Goal: Use online tool/utility: Utilize a website feature to perform a specific function

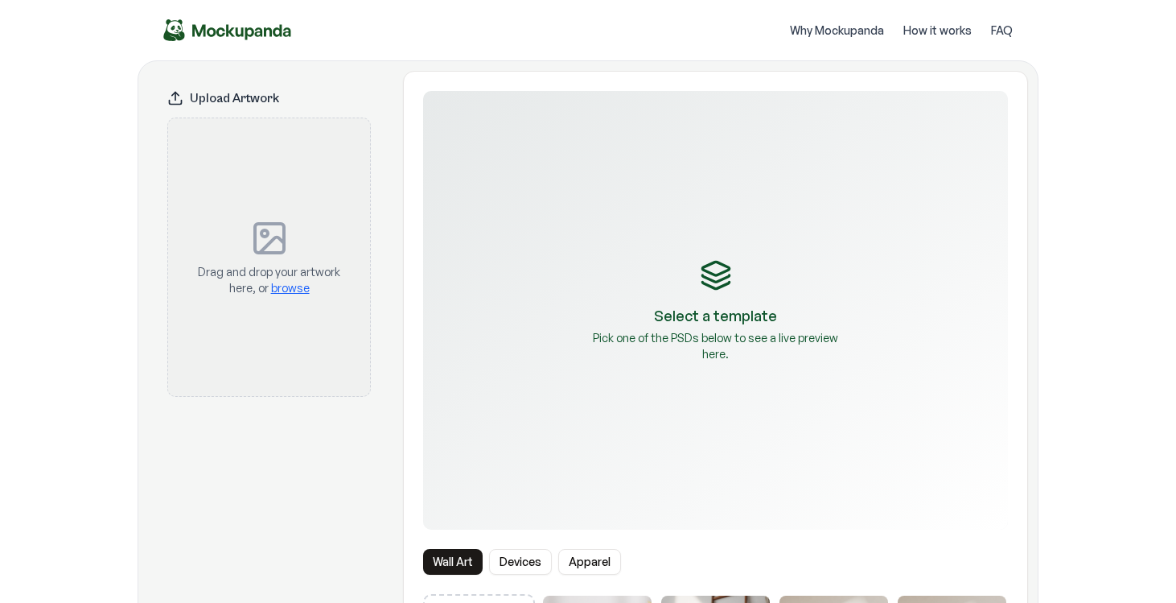
click at [306, 262] on div "Drag and drop your artwork here, or browse" at bounding box center [269, 257] width 150 height 226
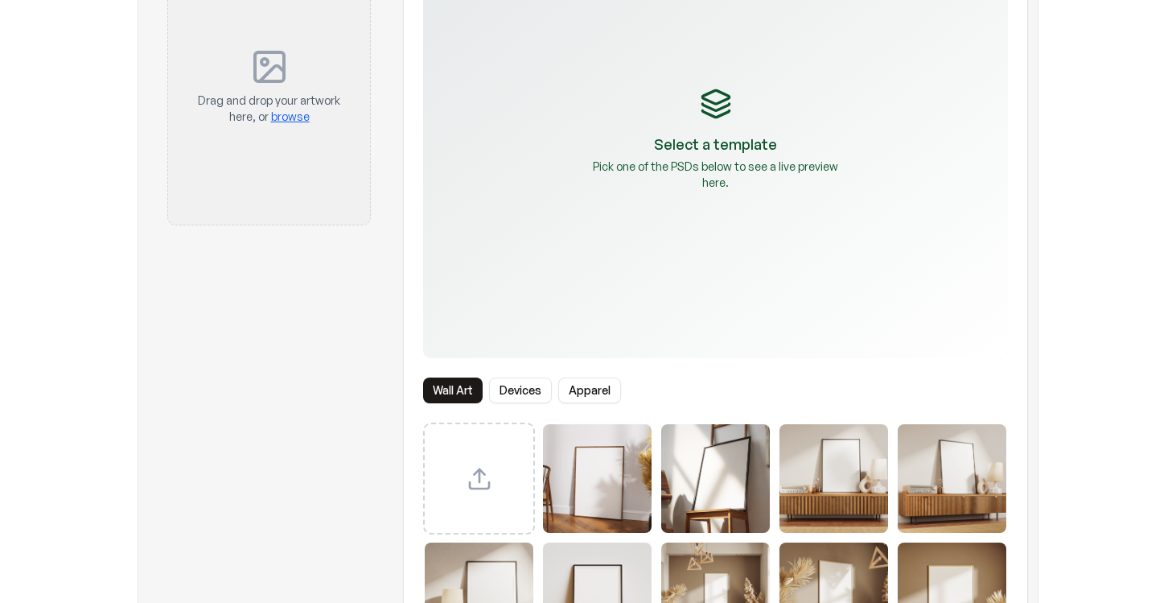
scroll to position [188, 0]
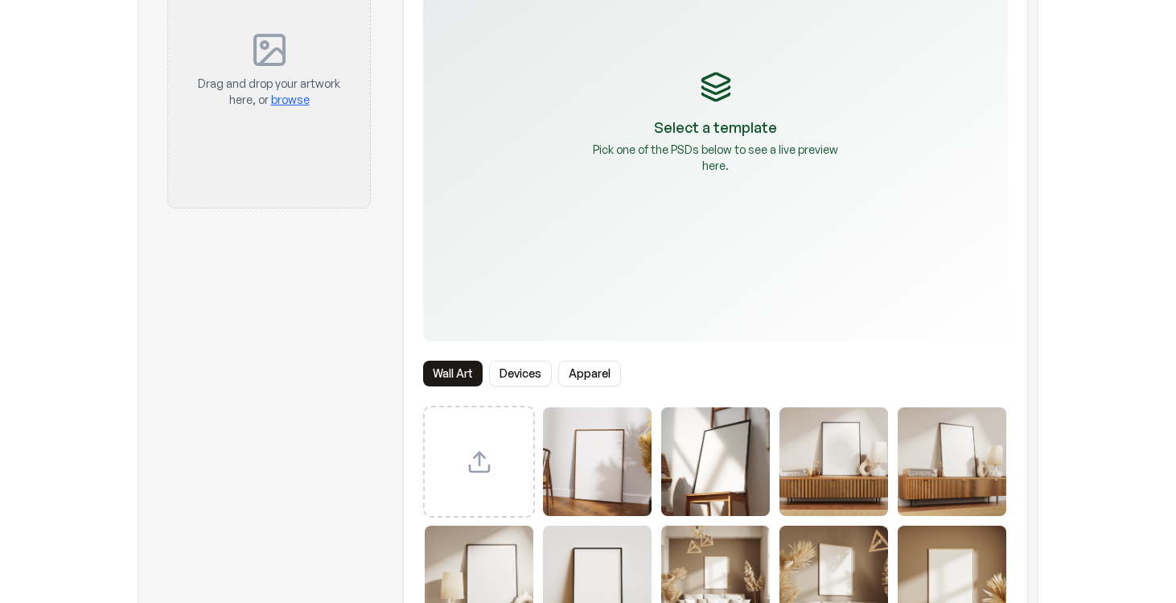
click at [644, 225] on div "Select a template Pick one of the PSDs below to see a live preview here." at bounding box center [715, 122] width 585 height 439
click at [488, 414] on div "Upload custom PSD template" at bounding box center [479, 462] width 112 height 112
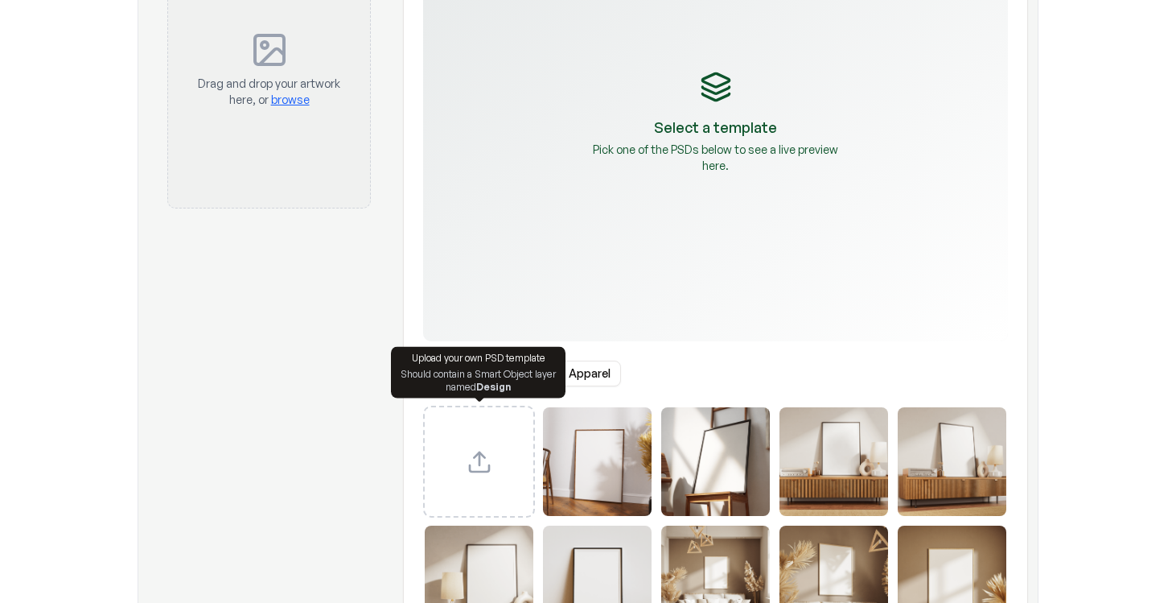
click at [496, 268] on div "Select a template Pick one of the PSDs below to see a live preview here." at bounding box center [715, 122] width 585 height 439
click at [480, 470] on icon "Upload custom PSD template" at bounding box center [480, 462] width 26 height 26
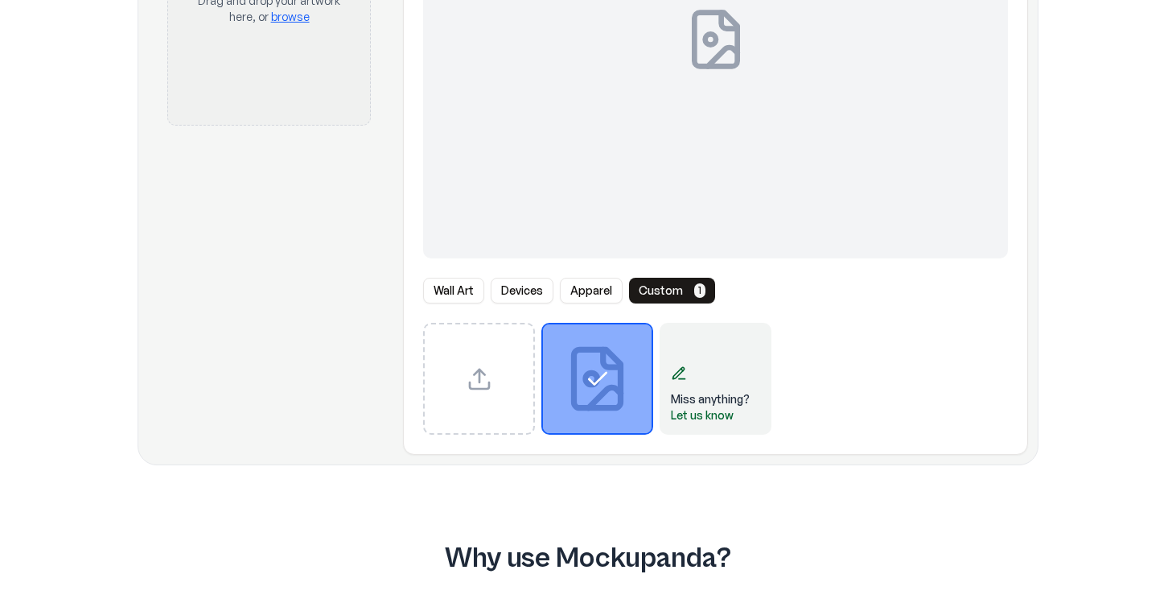
scroll to position [249, 0]
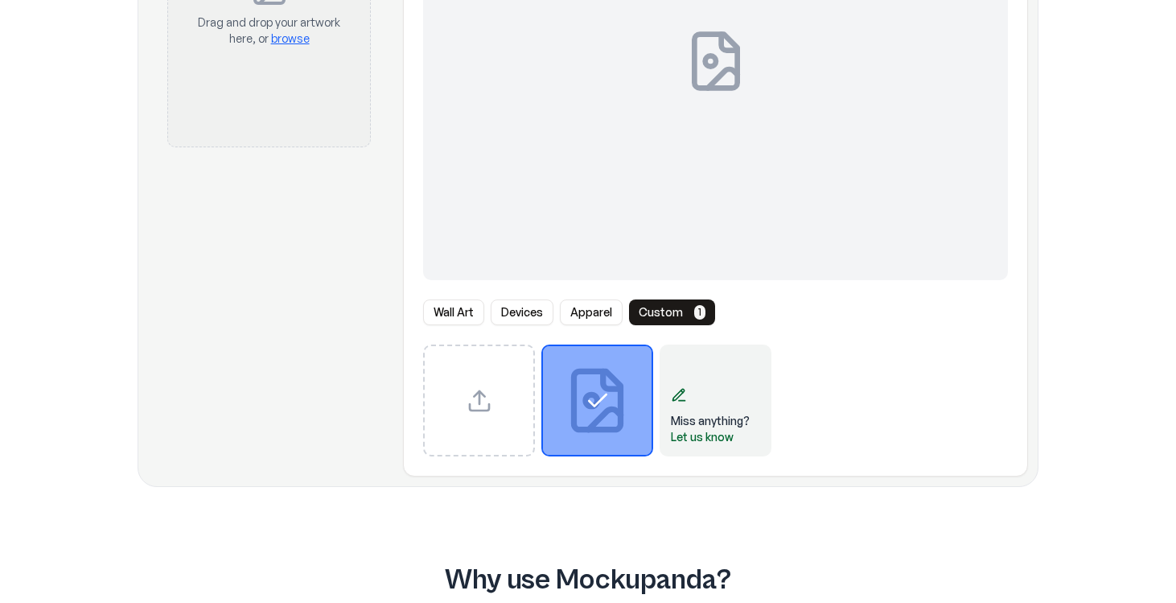
click at [599, 403] on icon "Select template pak_tischadventskalender_hoch_quer_mock_M.psd" at bounding box center [598, 401] width 26 height 26
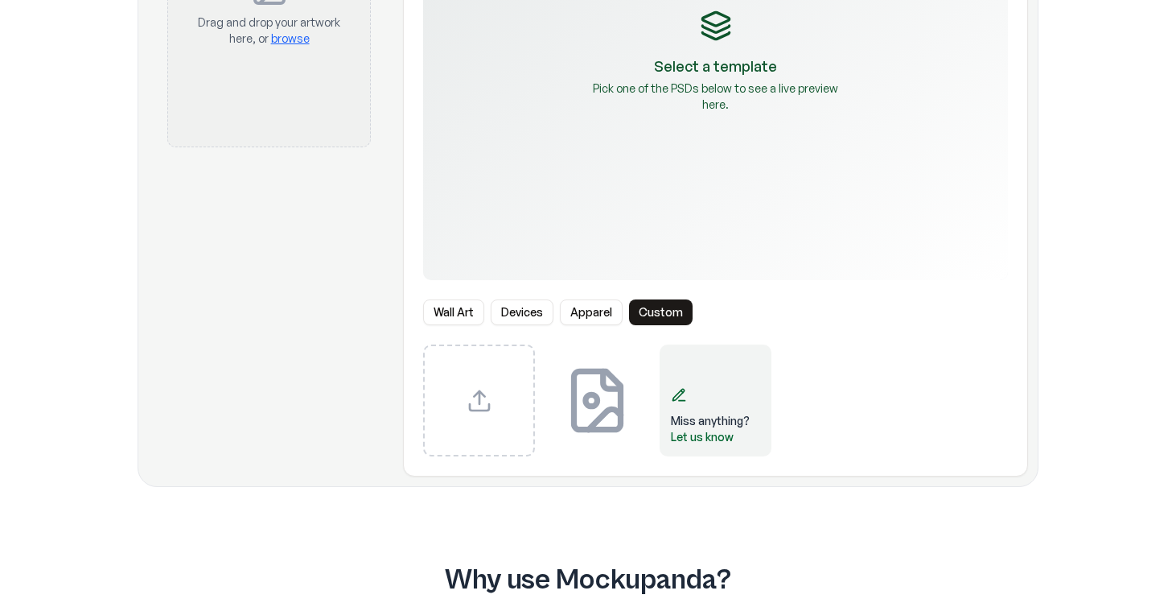
click at [599, 403] on icon "Select template pak_tischadventskalender_hoch_quer_mock_M.psd" at bounding box center [597, 400] width 109 height 109
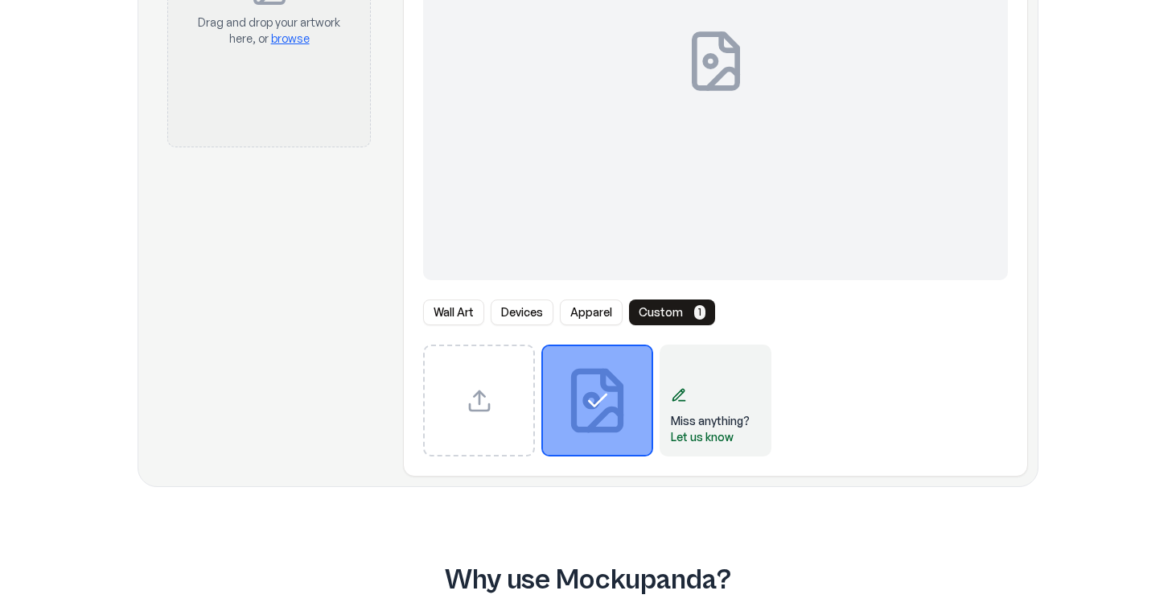
click at [599, 403] on icon "Select template pak_tischadventskalender_hoch_quer_mock_M.psd" at bounding box center [598, 401] width 26 height 26
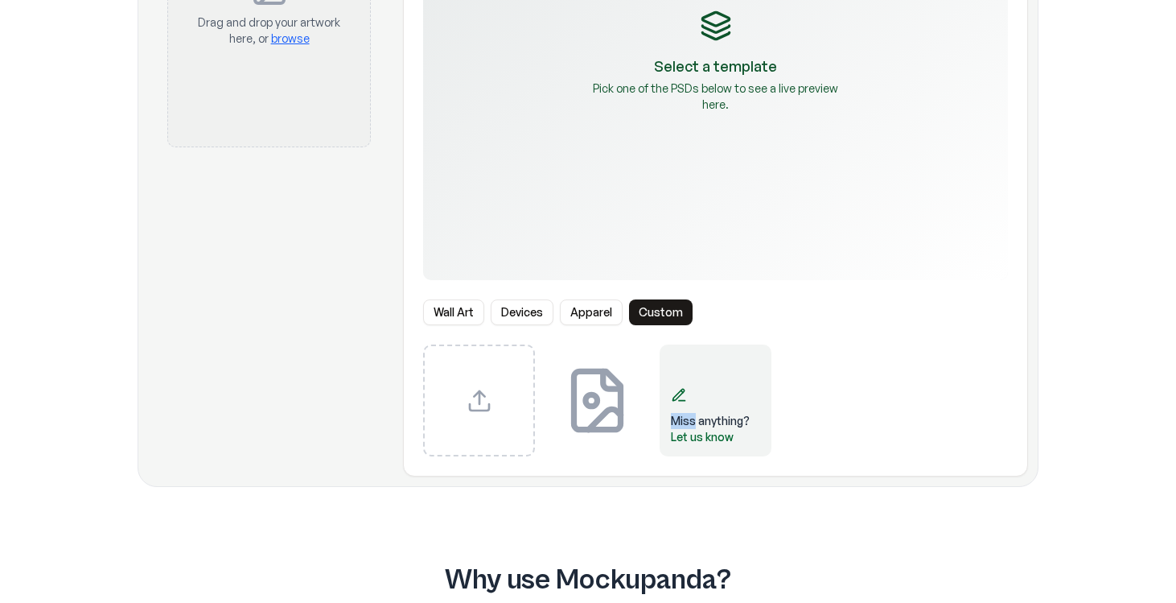
click at [599, 403] on icon "Select template pak_tischadventskalender_hoch_quer_mock_M.psd" at bounding box center [597, 400] width 109 height 109
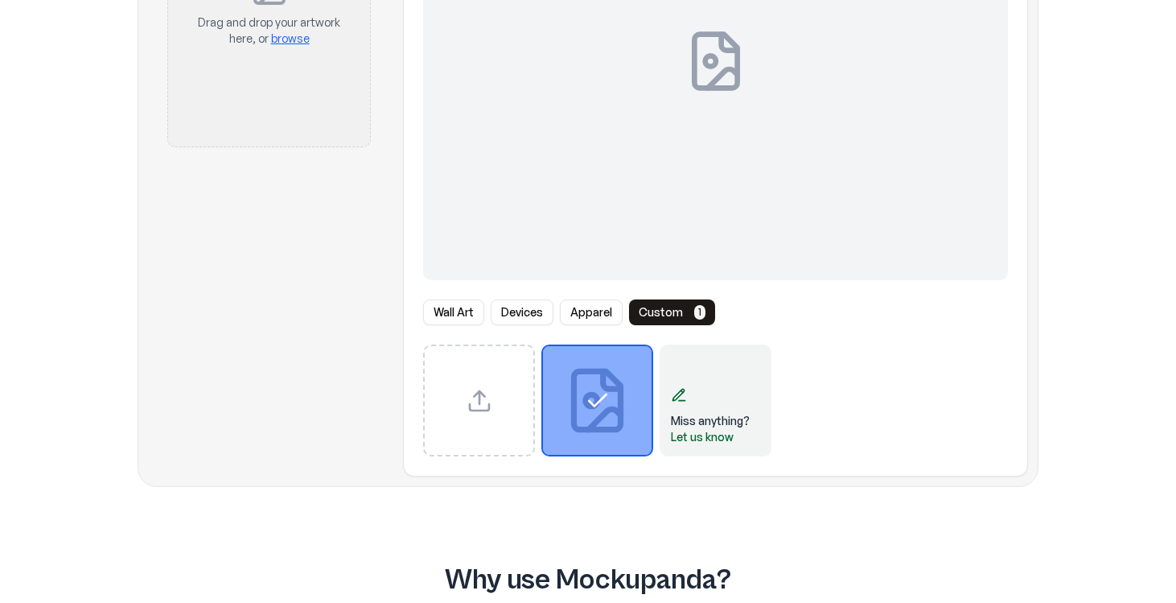
click at [694, 436] on div "Let us know" at bounding box center [710, 437] width 79 height 16
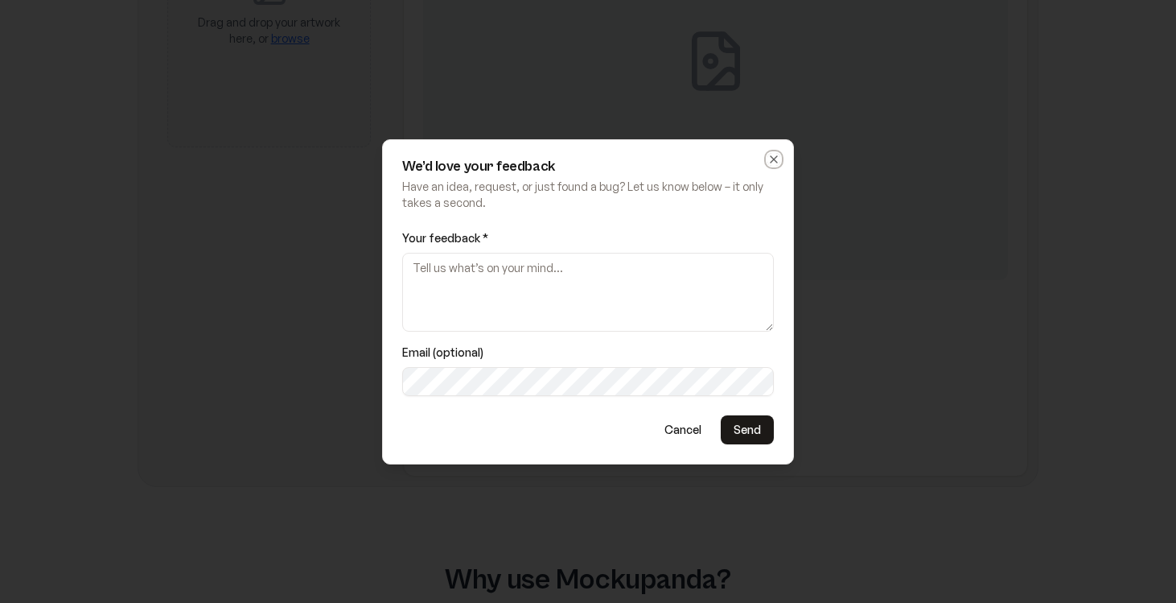
click at [780, 154] on icon "button" at bounding box center [774, 159] width 13 height 13
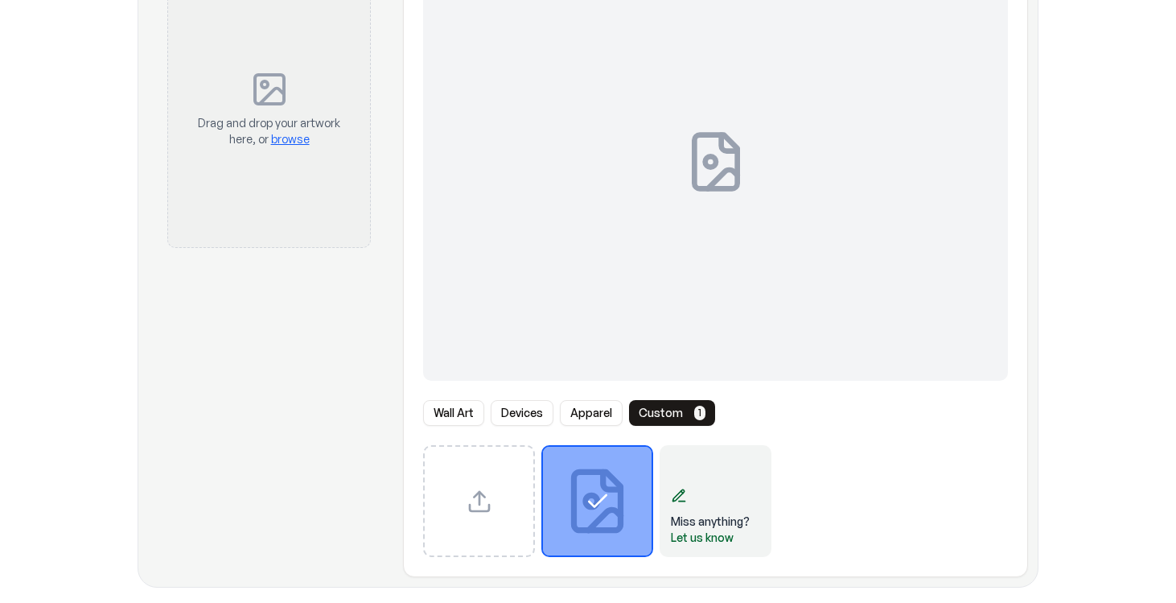
scroll to position [176, 0]
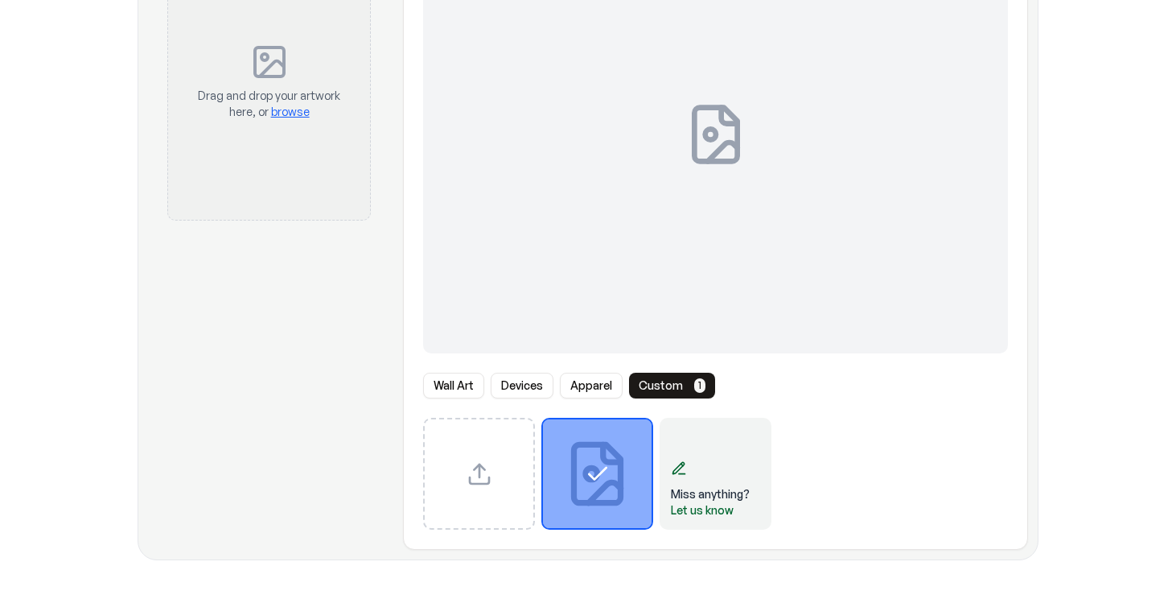
click at [593, 388] on button "Apparel" at bounding box center [591, 386] width 63 height 26
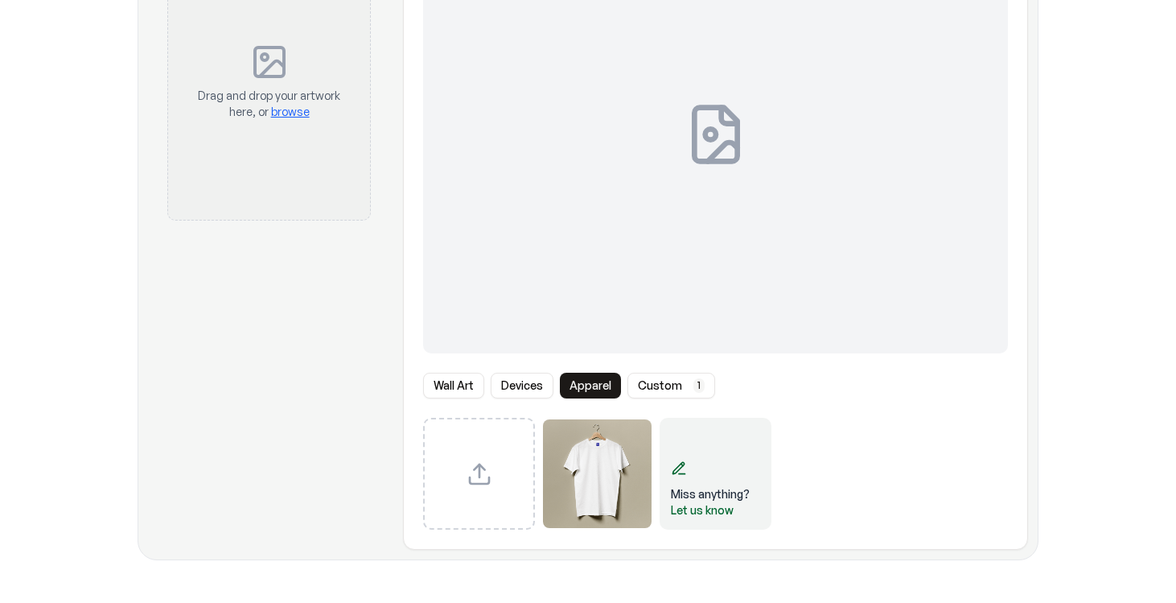
click at [533, 385] on button "Devices" at bounding box center [522, 386] width 63 height 26
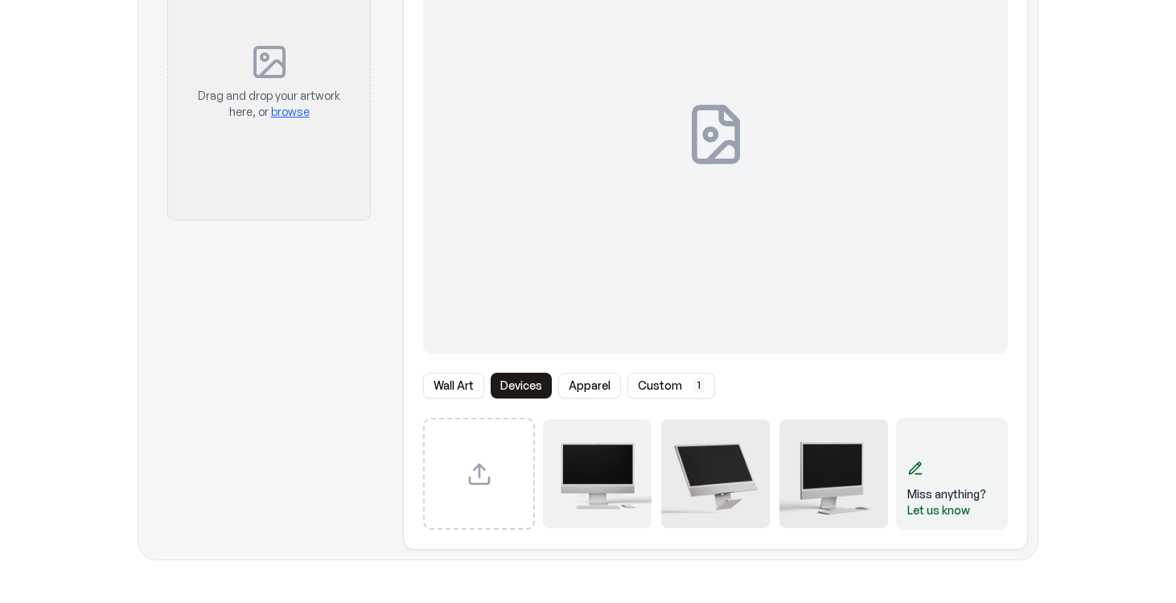
click at [645, 379] on button "custom 1" at bounding box center [672, 386] width 88 height 26
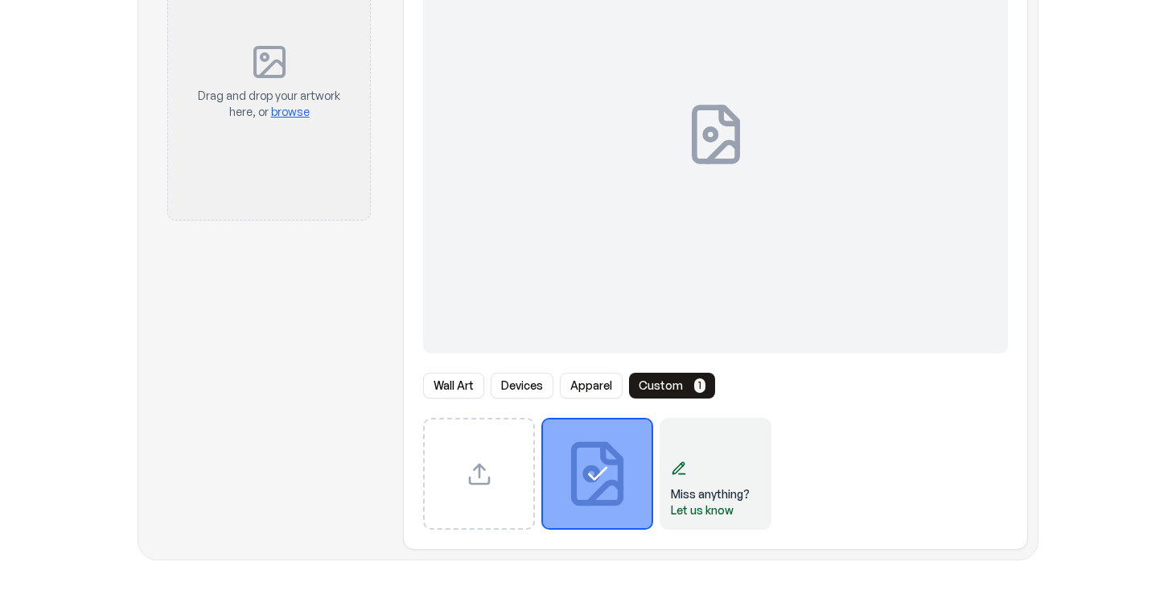
scroll to position [180, 0]
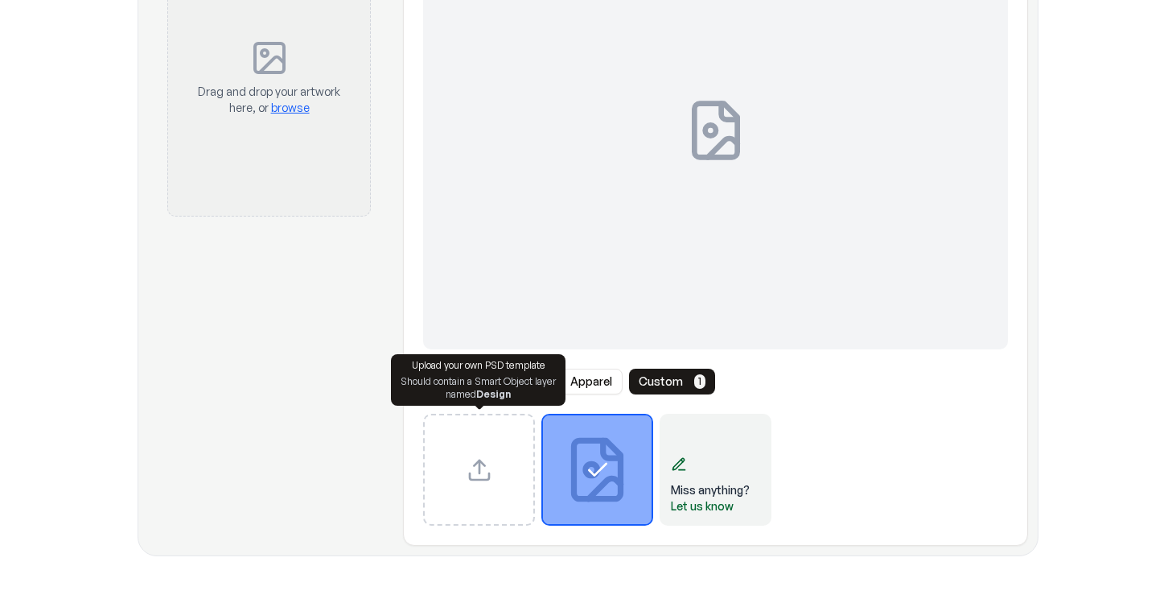
click at [461, 461] on div "Upload custom PSD template" at bounding box center [479, 470] width 112 height 112
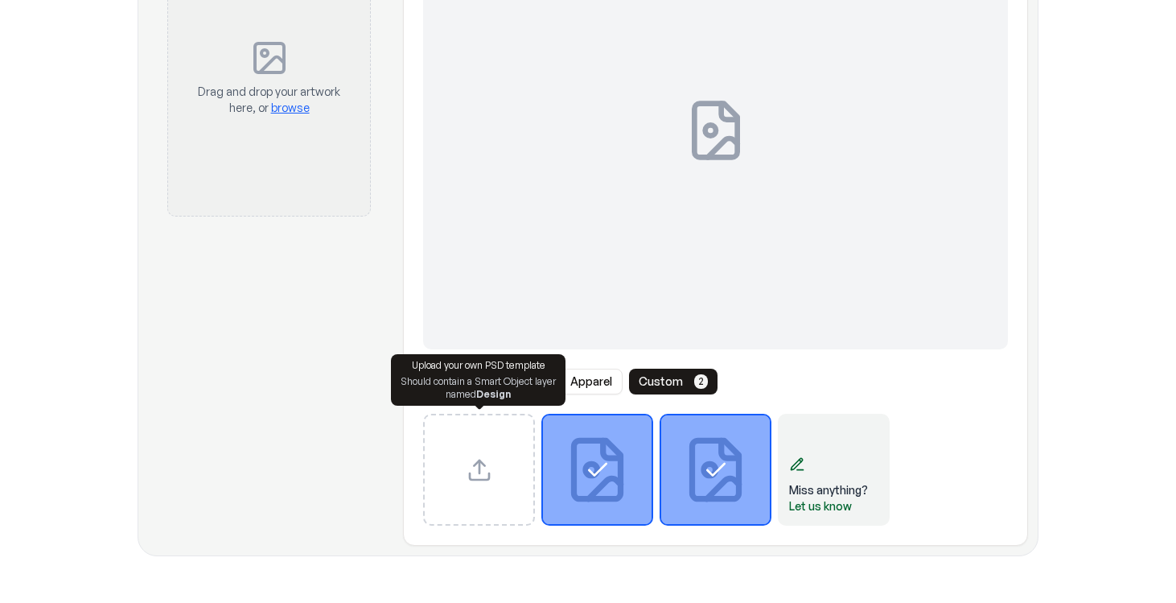
click at [745, 395] on div "Wall Art Devices Apparel custom 2 Miss anything? Let us know" at bounding box center [716, 218] width 624 height 615
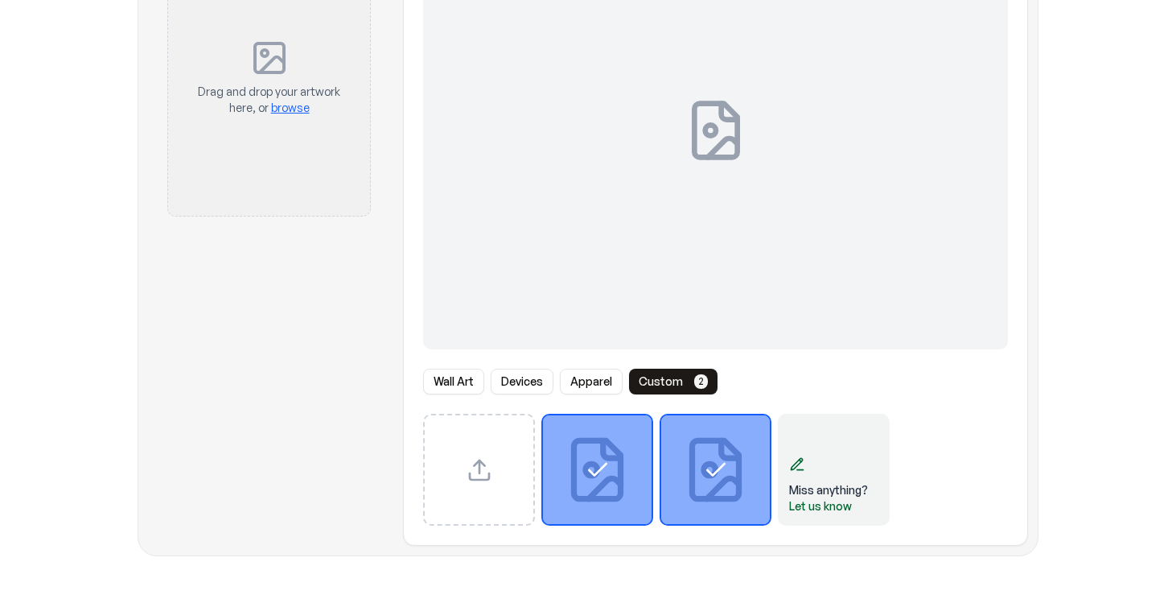
click at [694, 456] on div "Select template swap-layer.psd" at bounding box center [715, 469] width 109 height 109
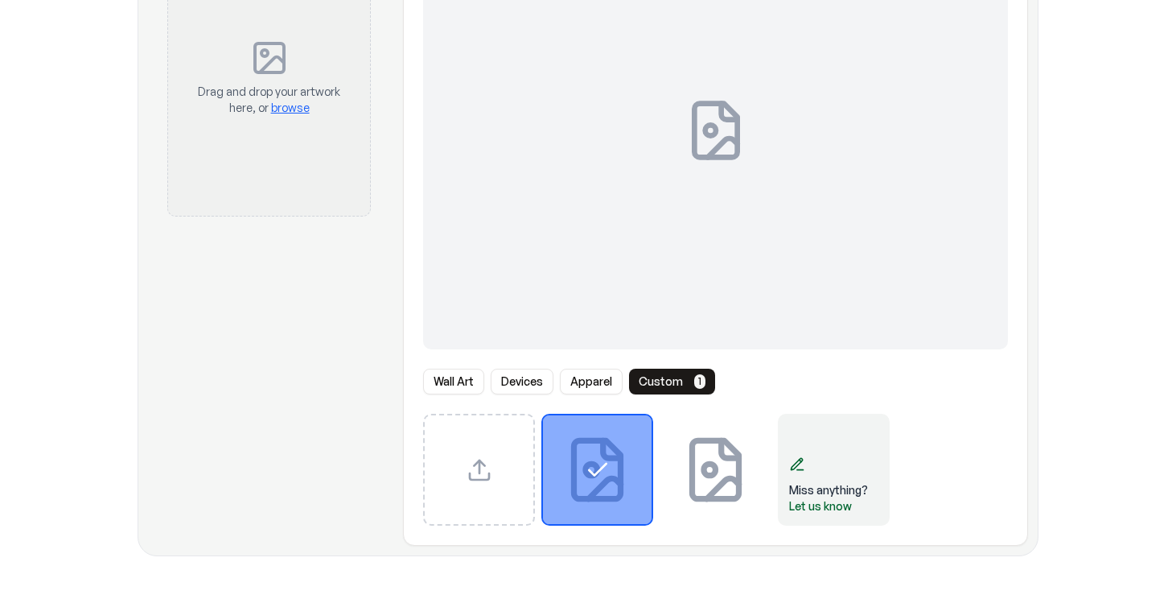
click at [686, 459] on icon "Select template swap-layer.psd" at bounding box center [715, 469] width 109 height 109
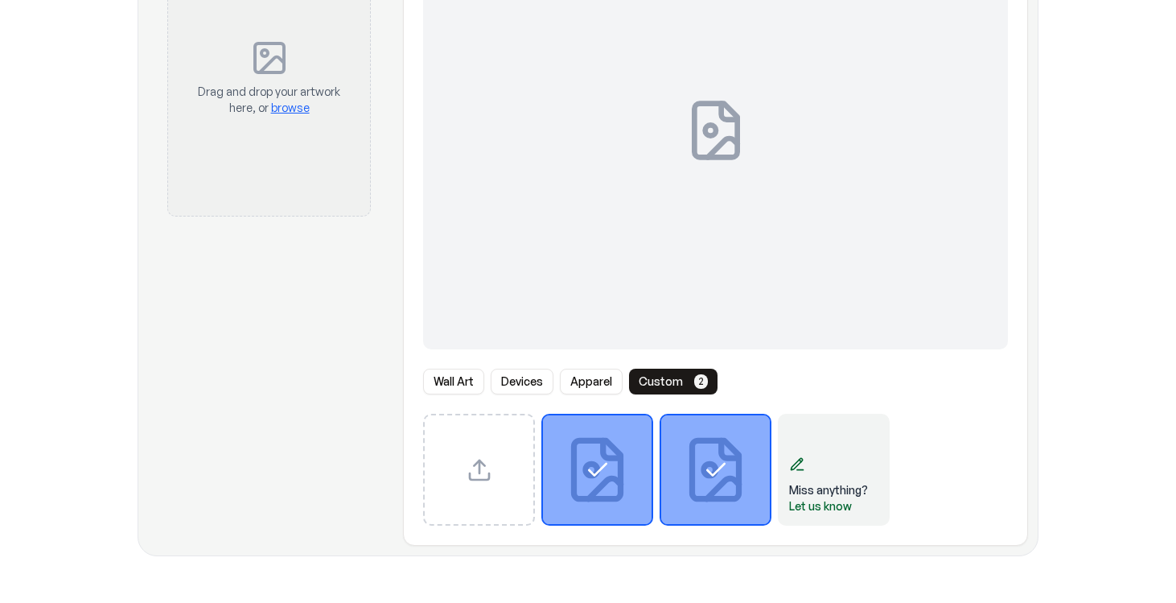
click at [636, 453] on div "Select template pak_tischadventskalender_hoch_quer_mock_M.psd" at bounding box center [597, 469] width 109 height 109
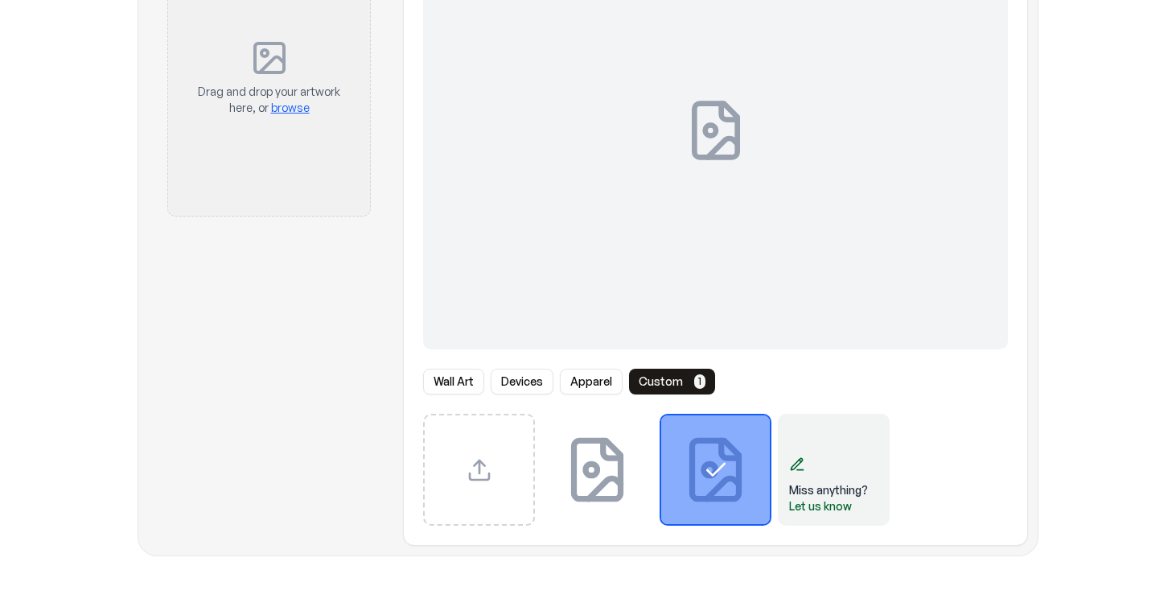
click at [717, 196] on div at bounding box center [715, 130] width 585 height 439
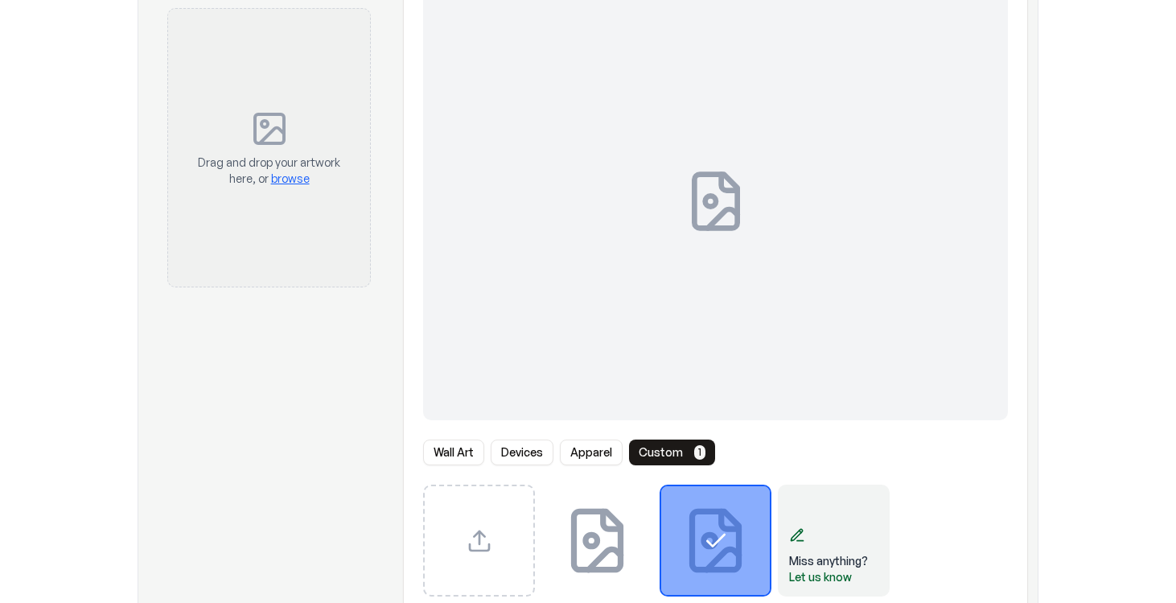
scroll to position [0, 0]
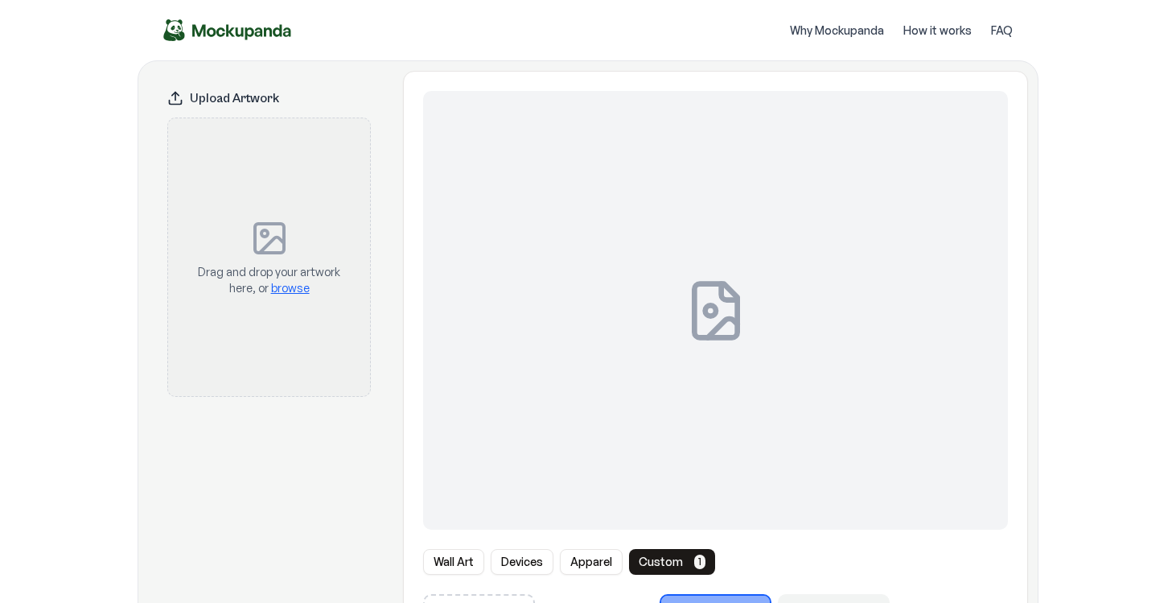
click at [293, 237] on div "Drag and drop your artwork here, or browse" at bounding box center [269, 257] width 150 height 226
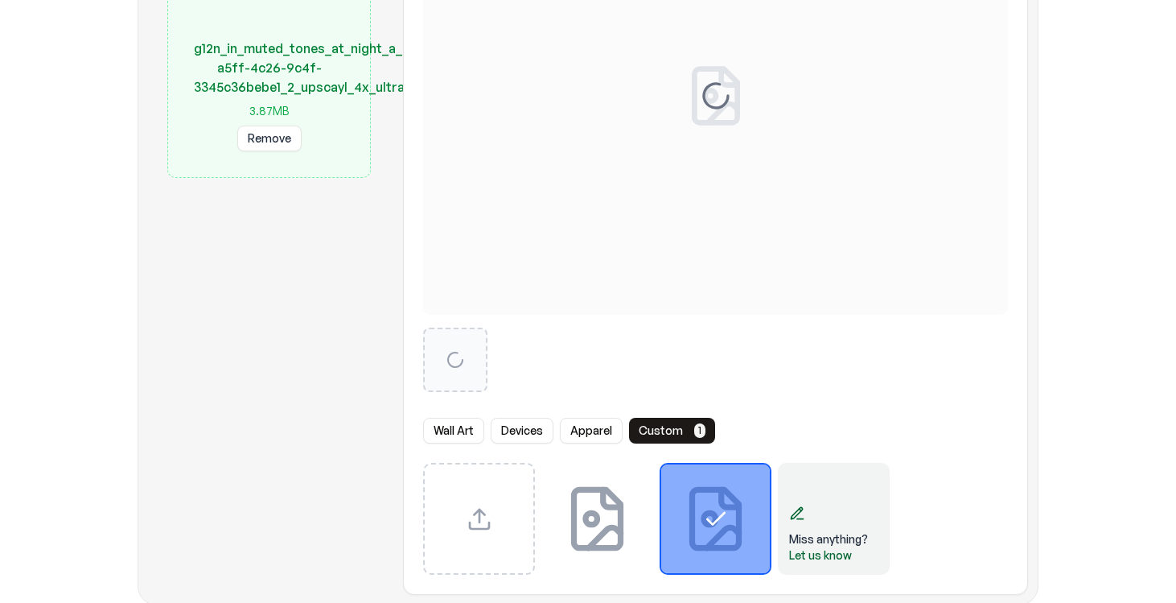
scroll to position [229, 0]
